Goal: Task Accomplishment & Management: Manage account settings

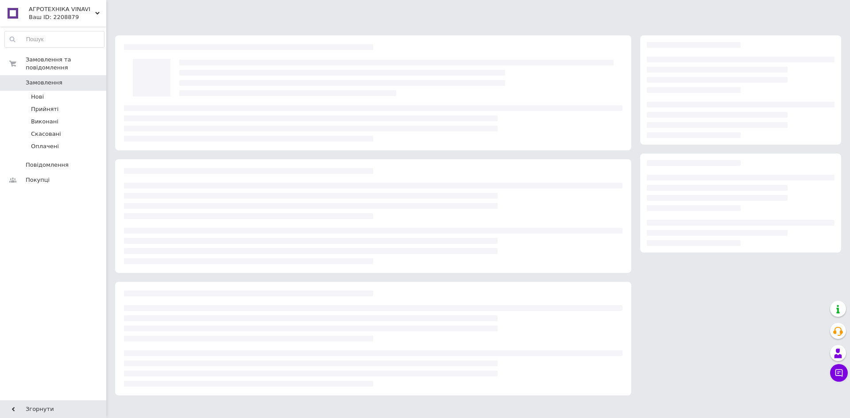
click at [62, 79] on span "Замовлення" at bounding box center [54, 83] width 56 height 8
